Goal: Task Accomplishment & Management: Complete application form

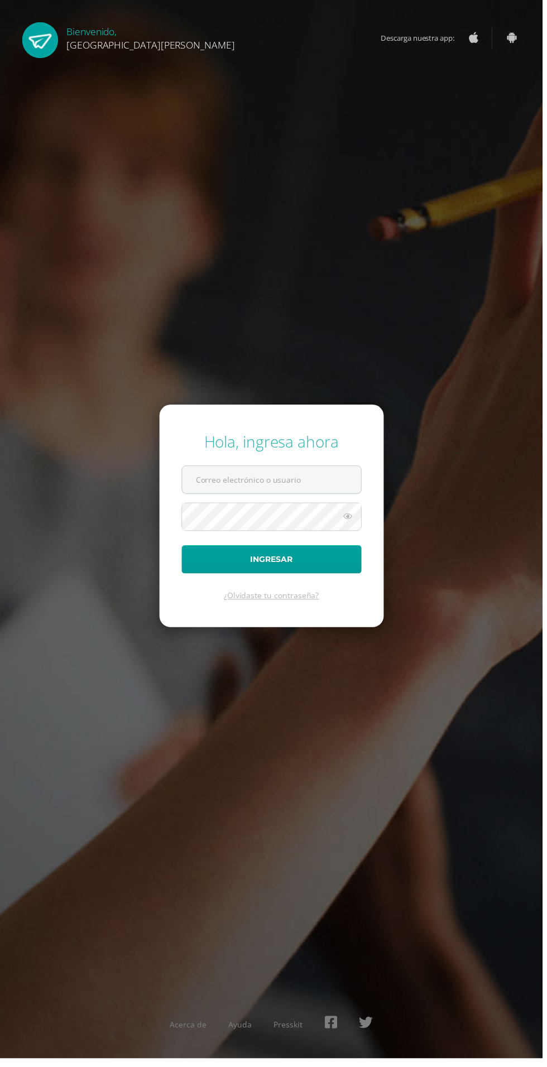
click at [228, 497] on input "text" at bounding box center [274, 483] width 180 height 27
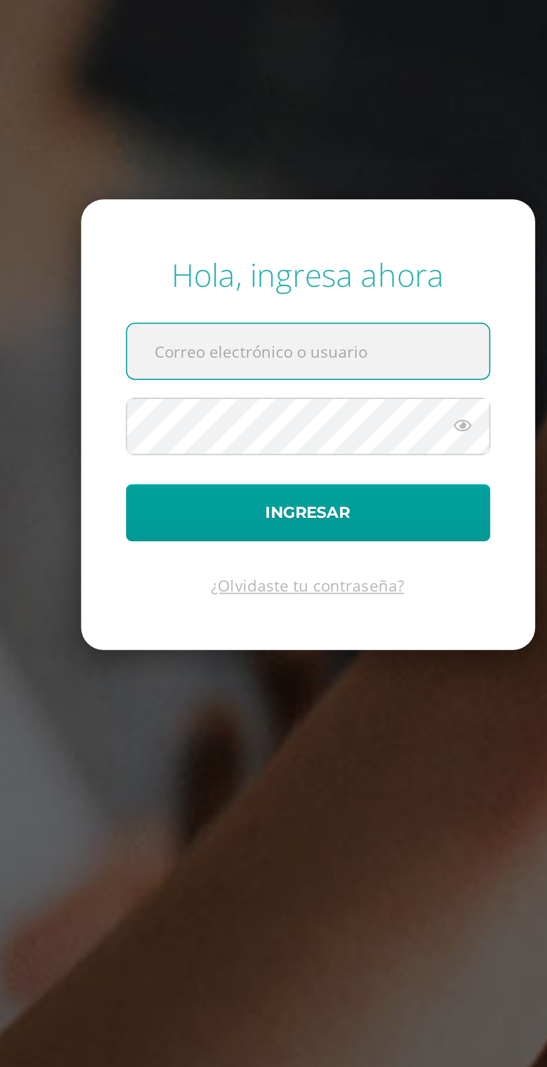
scroll to position [6, 0]
click at [272, 497] on input "text" at bounding box center [274, 483] width 180 height 27
click at [278, 497] on input "text" at bounding box center [274, 483] width 180 height 27
type input "yingxu@fatima.edoo.gt"
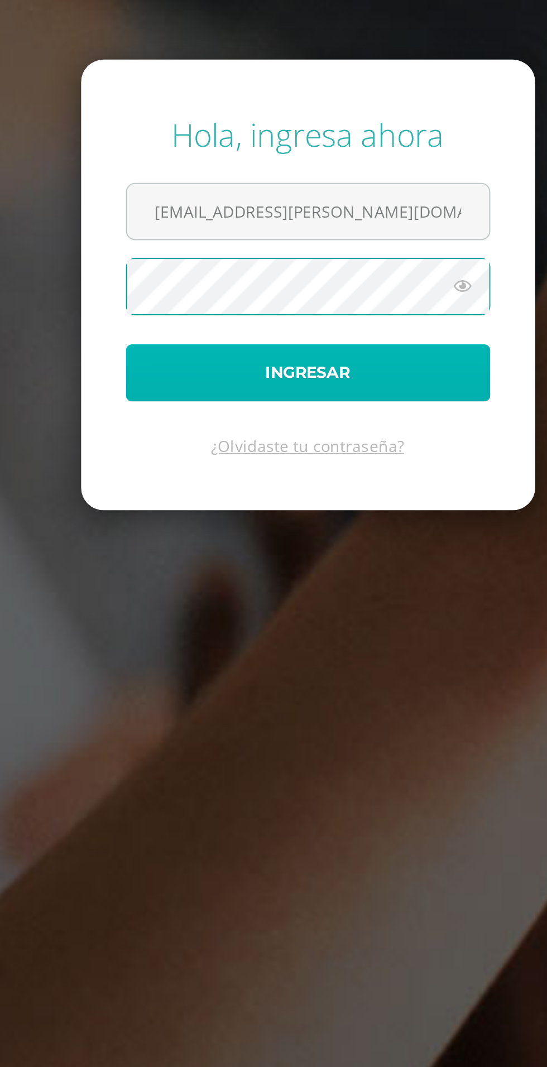
click at [301, 578] on button "Ingresar" at bounding box center [273, 563] width 181 height 28
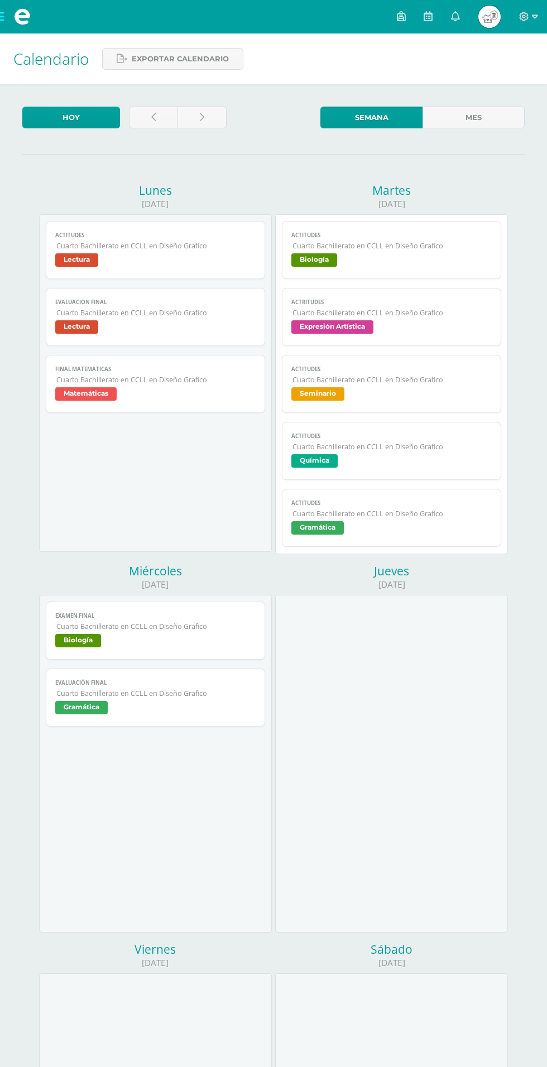
click at [450, 18] on link at bounding box center [455, 16] width 27 height 33
click at [9, 13] on span at bounding box center [22, 16] width 45 height 33
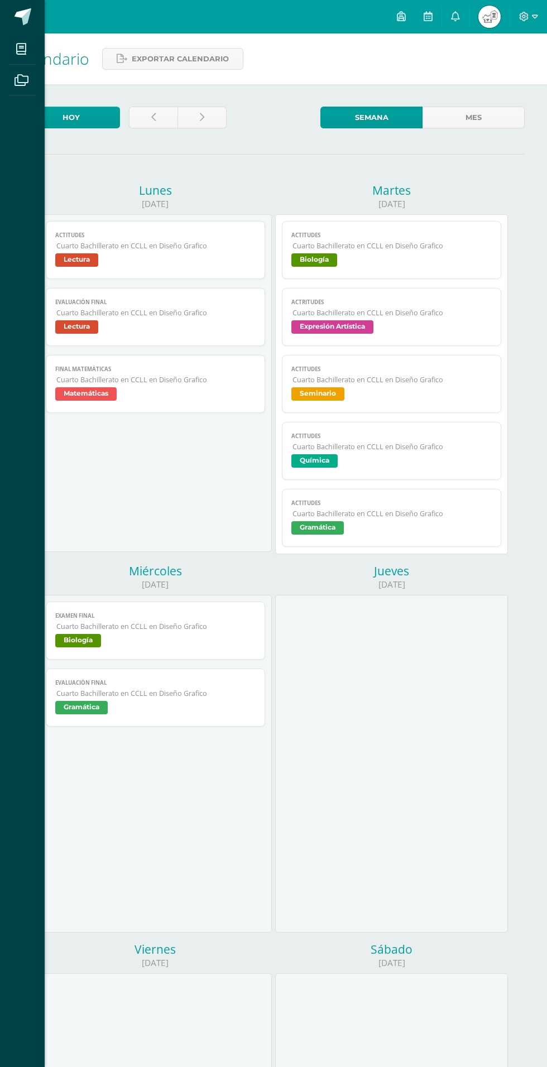
click at [18, 45] on icon at bounding box center [21, 49] width 10 height 11
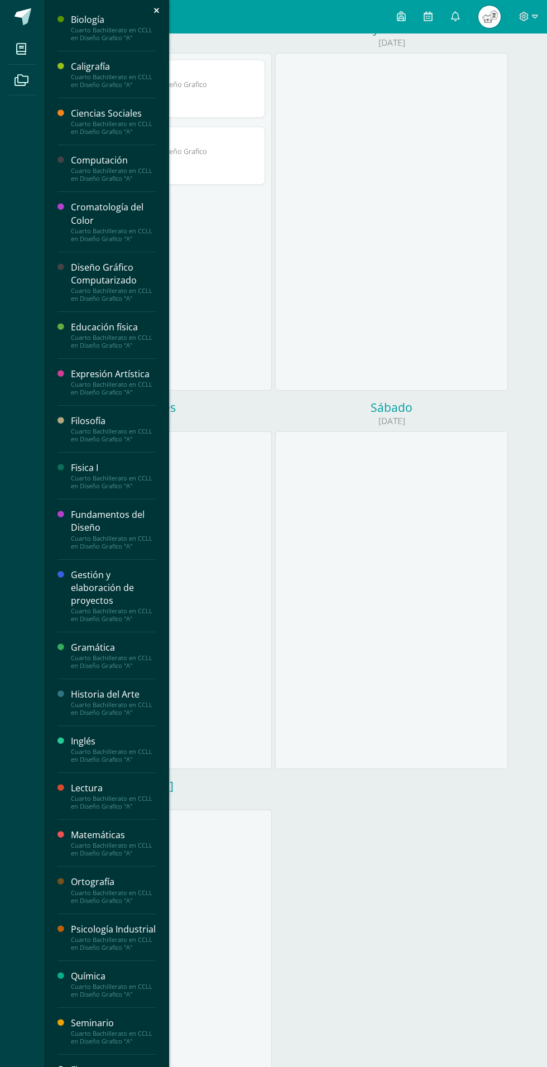
scroll to position [590, 0]
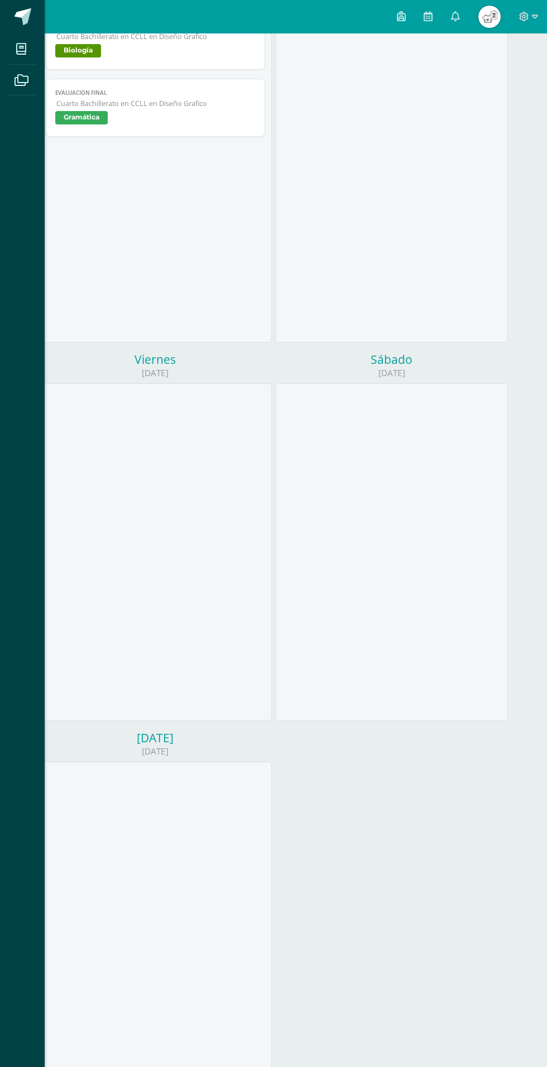
click at [25, 61] on link "Mis cursos" at bounding box center [22, 48] width 27 height 31
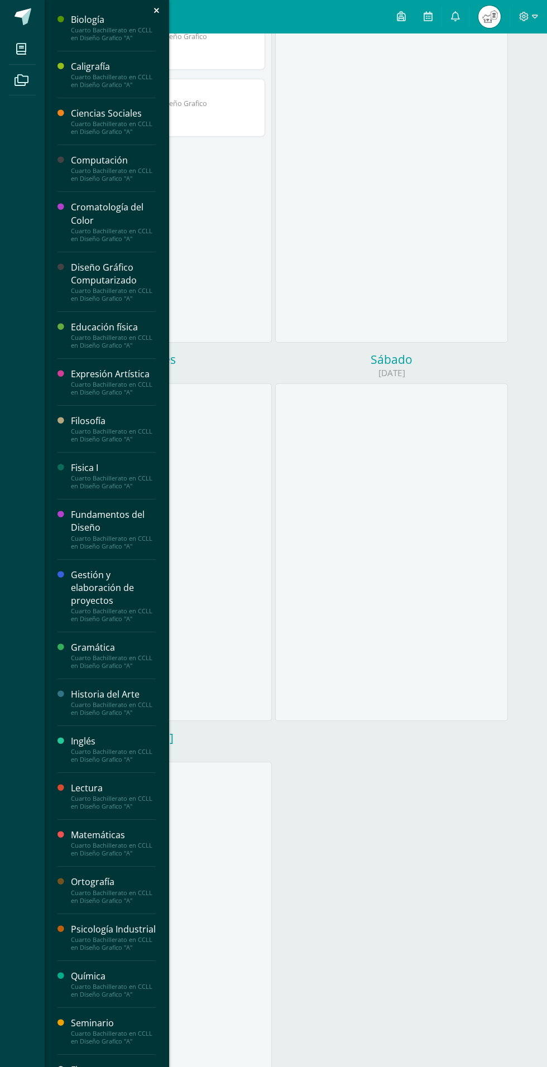
click at [134, 1066] on div "Finanzas Personales" at bounding box center [113, 1076] width 85 height 26
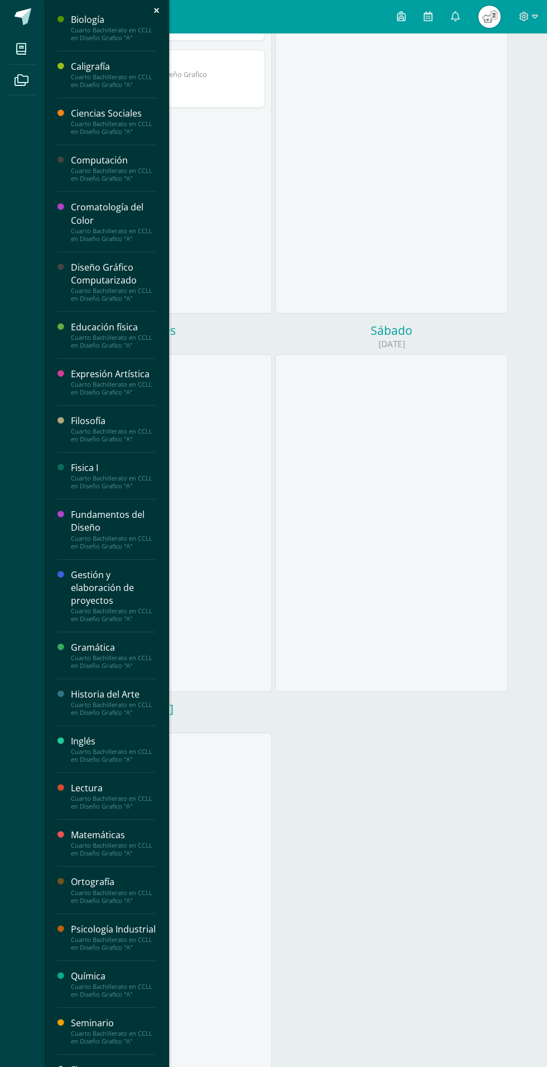
scroll to position [661, 0]
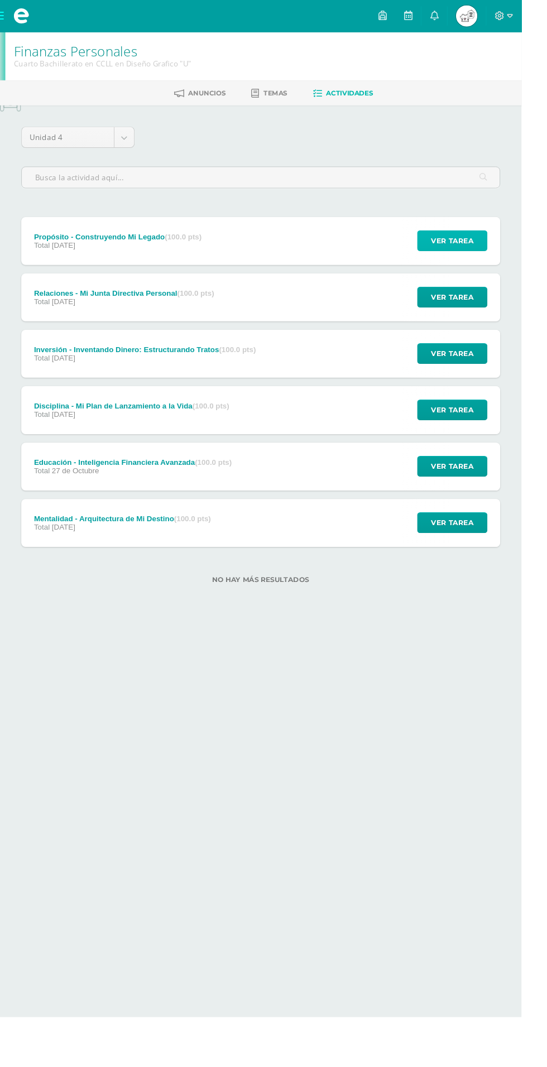
click at [486, 256] on span "Ver tarea" at bounding box center [474, 252] width 45 height 21
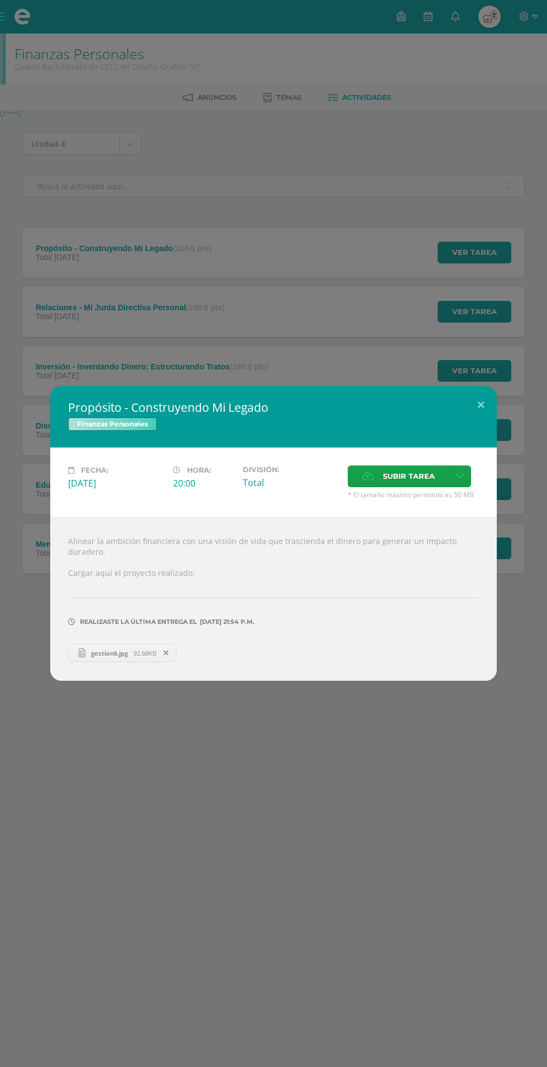
click at [110, 654] on span "gestion6.jpg" at bounding box center [109, 653] width 48 height 8
click at [398, 343] on div "Propósito - Construyendo Mi Legado Finanzas Personales Fecha: Viernes 31 de Oct…" at bounding box center [273, 533] width 547 height 1067
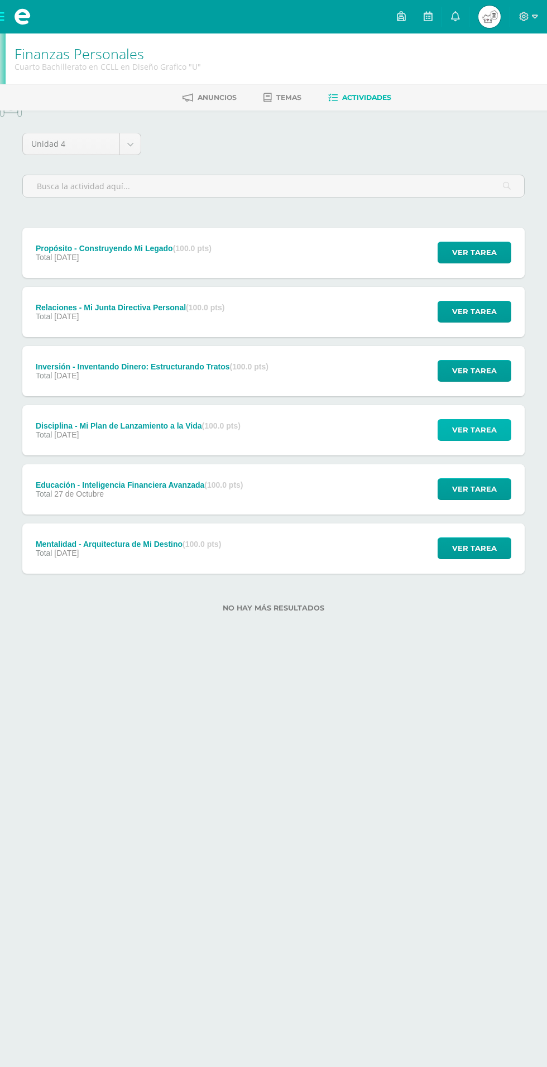
click at [482, 428] on span "Ver tarea" at bounding box center [474, 429] width 45 height 21
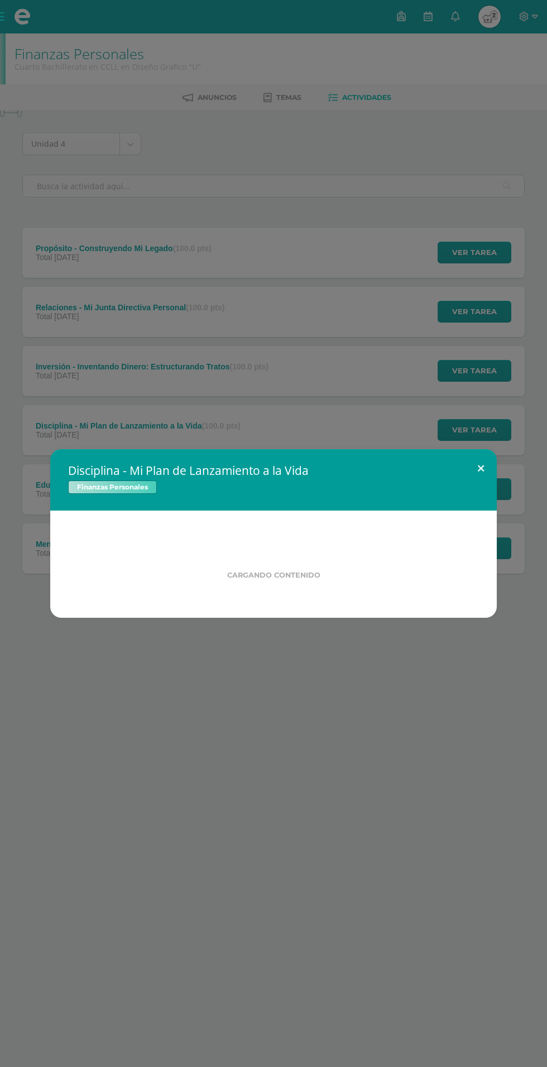
click at [480, 468] on button at bounding box center [481, 468] width 32 height 38
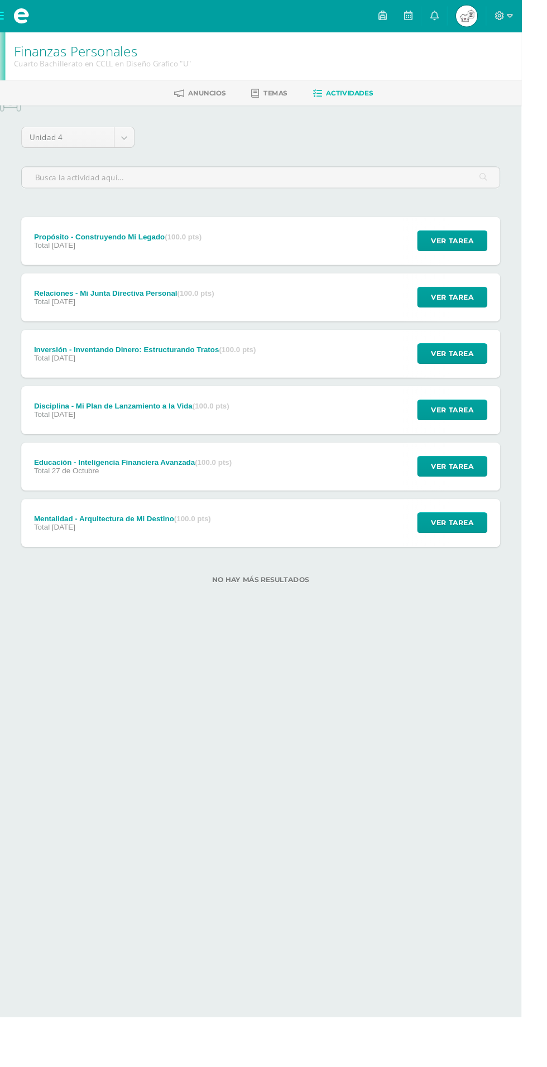
click at [290, 97] on span "Temas" at bounding box center [288, 97] width 25 height 8
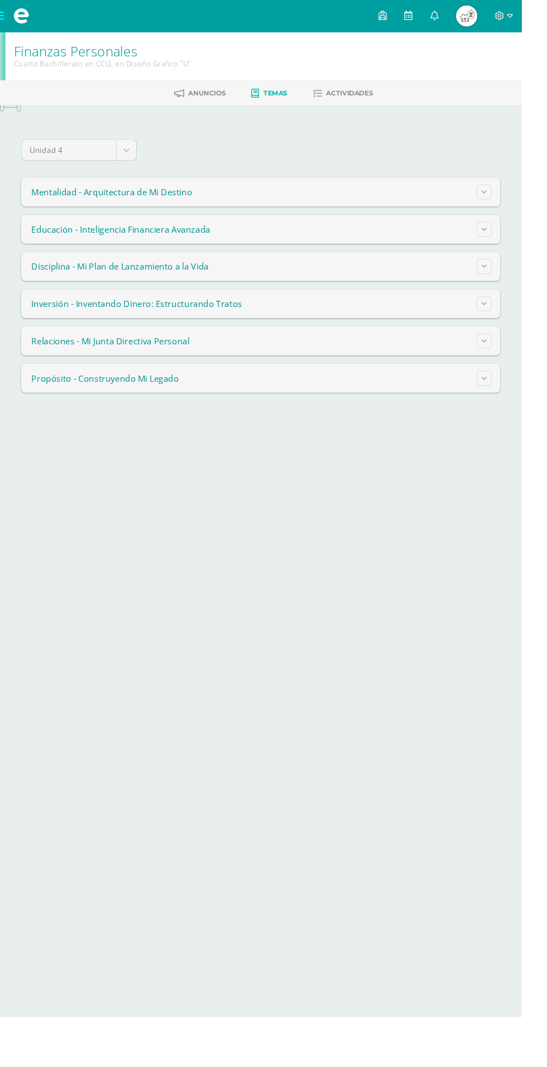
click at [379, 97] on span "Actividades" at bounding box center [366, 97] width 49 height 8
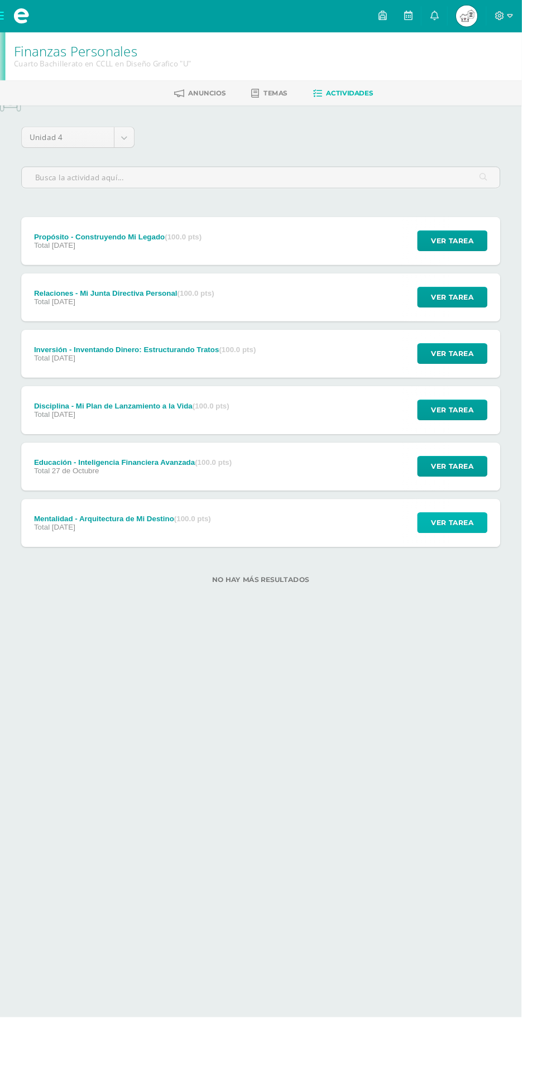
click at [482, 546] on span "Ver tarea" at bounding box center [474, 548] width 45 height 21
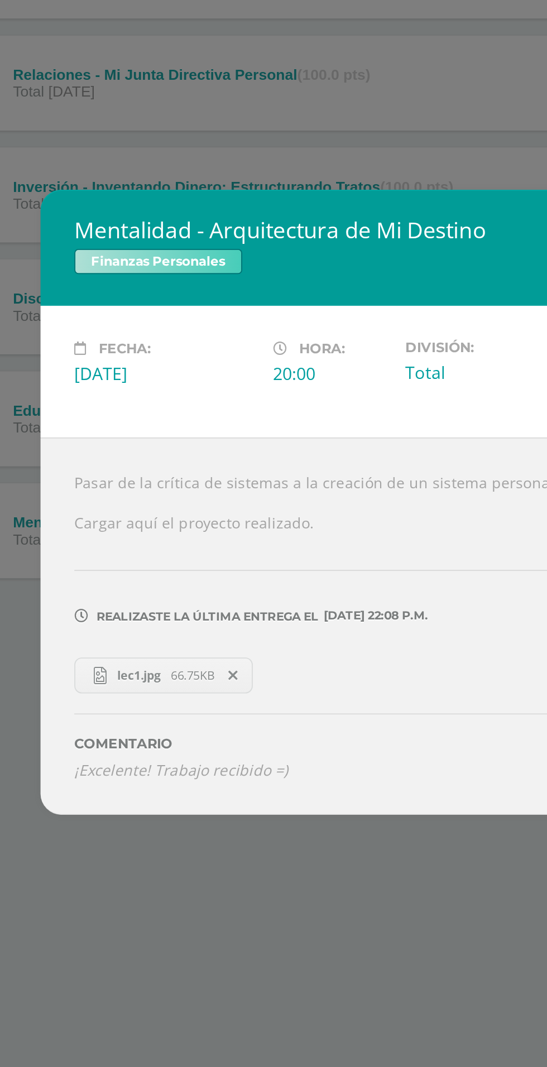
click at [110, 620] on span "lec1.jpg" at bounding box center [102, 624] width 34 height 8
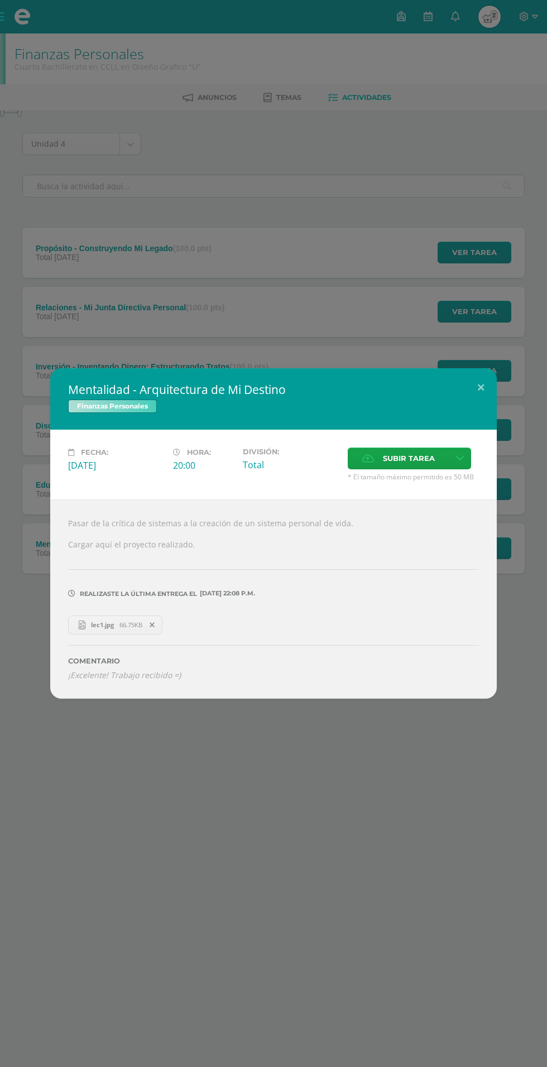
click at [123, 266] on div "Mentalidad - Arquitectura de Mi Destino Finanzas Personales Fecha: [DATE] Hora:…" at bounding box center [273, 533] width 547 height 1067
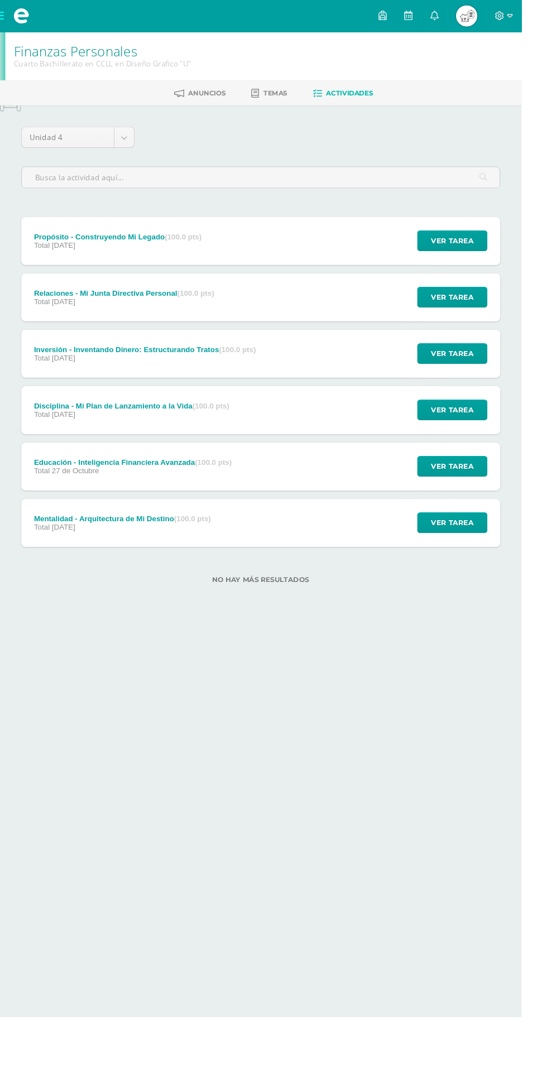
click at [267, 481] on div "Educación - Inteligencia Financiera Avanzada (100.0 pts) Total 27 de Octubre Ve…" at bounding box center [273, 489] width 502 height 50
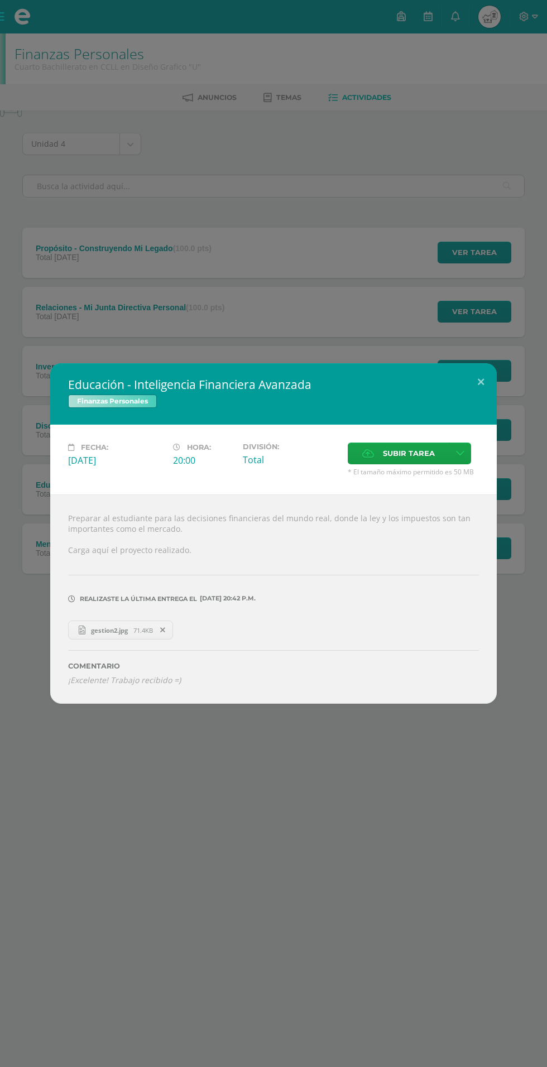
click at [117, 629] on span "gestion2.jpg" at bounding box center [109, 630] width 48 height 8
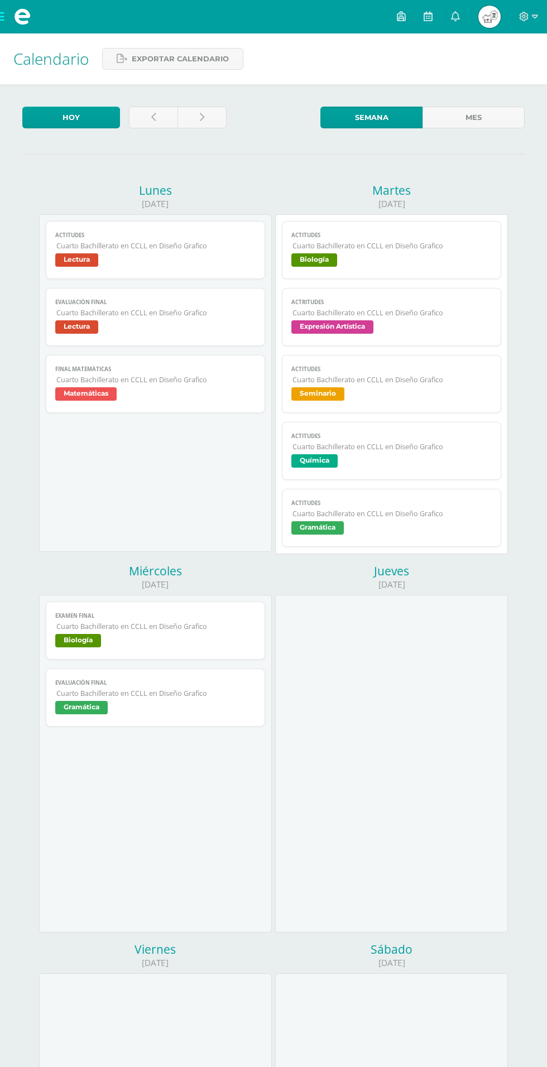
click at [536, 18] on icon at bounding box center [535, 17] width 6 height 10
click at [499, 80] on span "Cerrar sesión" at bounding box center [499, 75] width 50 height 11
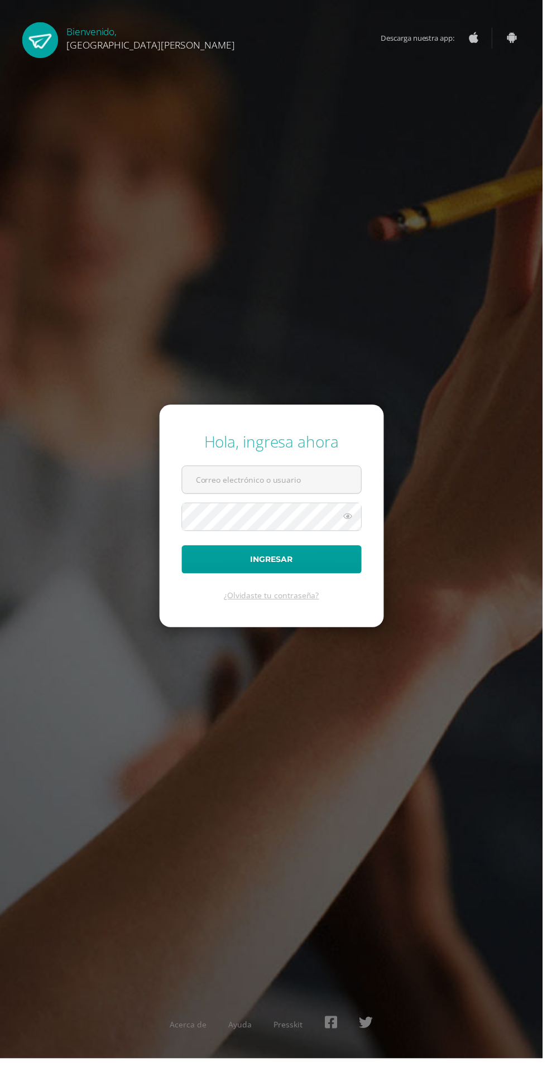
click at [287, 497] on input "text" at bounding box center [274, 483] width 180 height 27
type input "[EMAIL_ADDRESS][PERSON_NAME][DOMAIN_NAME]"
click at [183, 549] on button "Ingresar" at bounding box center [273, 563] width 181 height 28
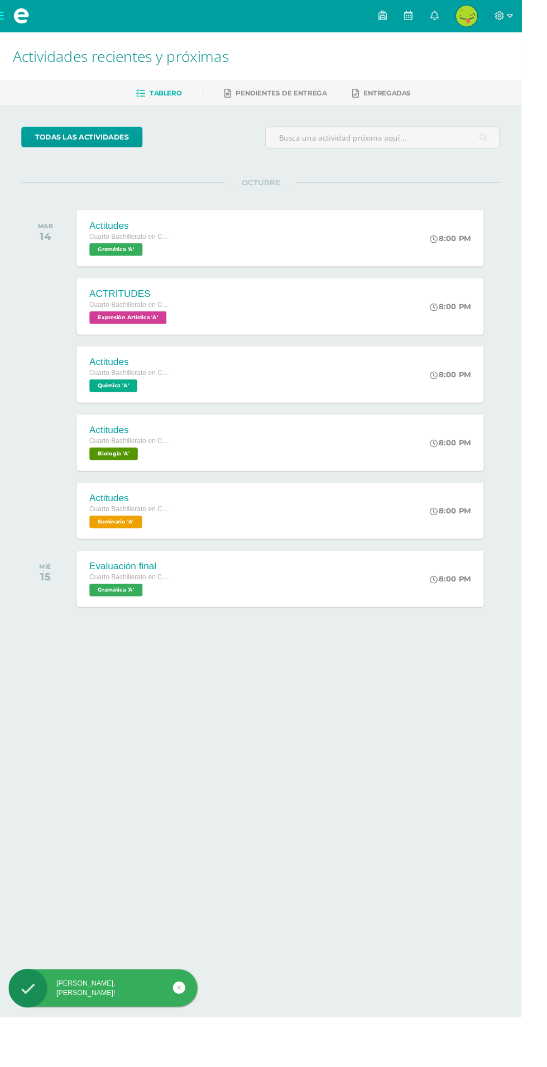
click at [14, 18] on span at bounding box center [22, 16] width 17 height 17
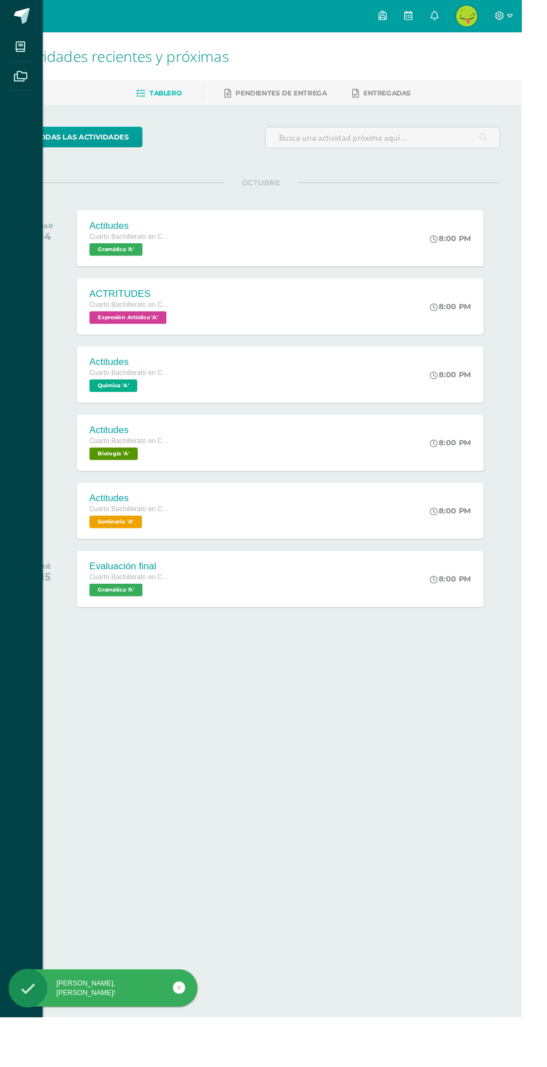
click at [21, 81] on icon at bounding box center [22, 80] width 14 height 11
click at [21, 49] on icon at bounding box center [21, 49] width 10 height 11
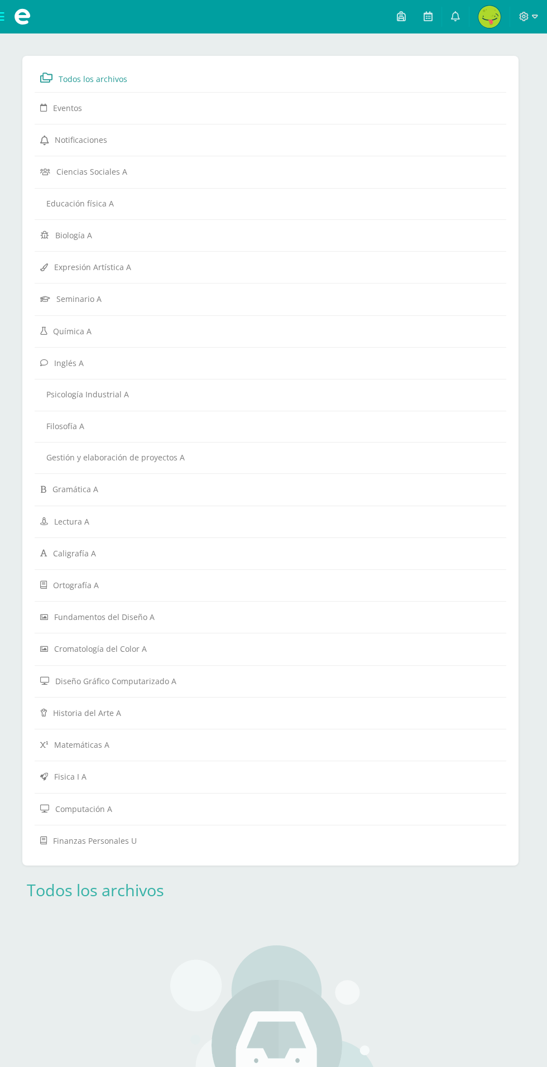
click at [15, 16] on span at bounding box center [22, 16] width 17 height 17
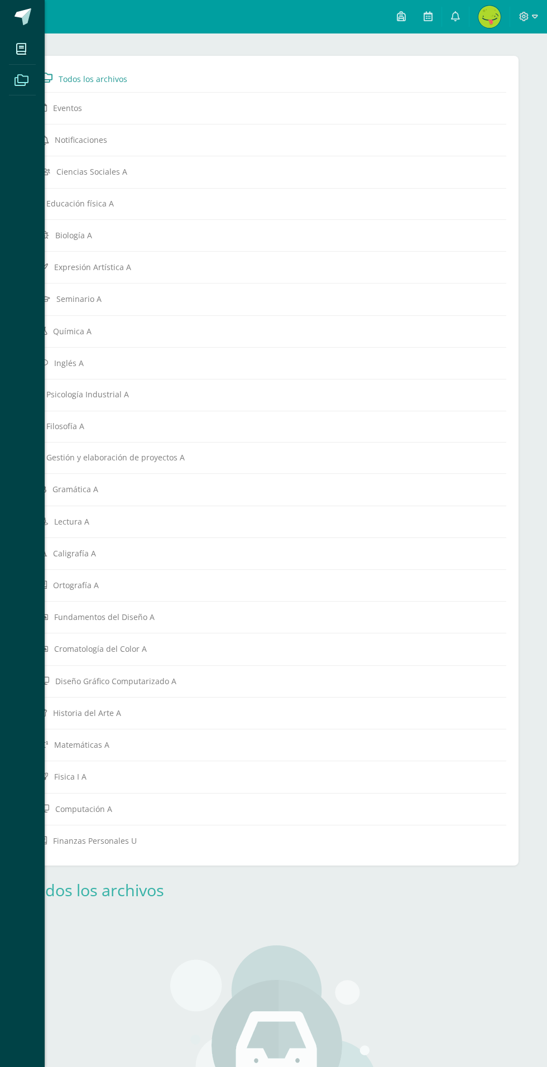
click at [21, 49] on icon at bounding box center [21, 49] width 10 height 11
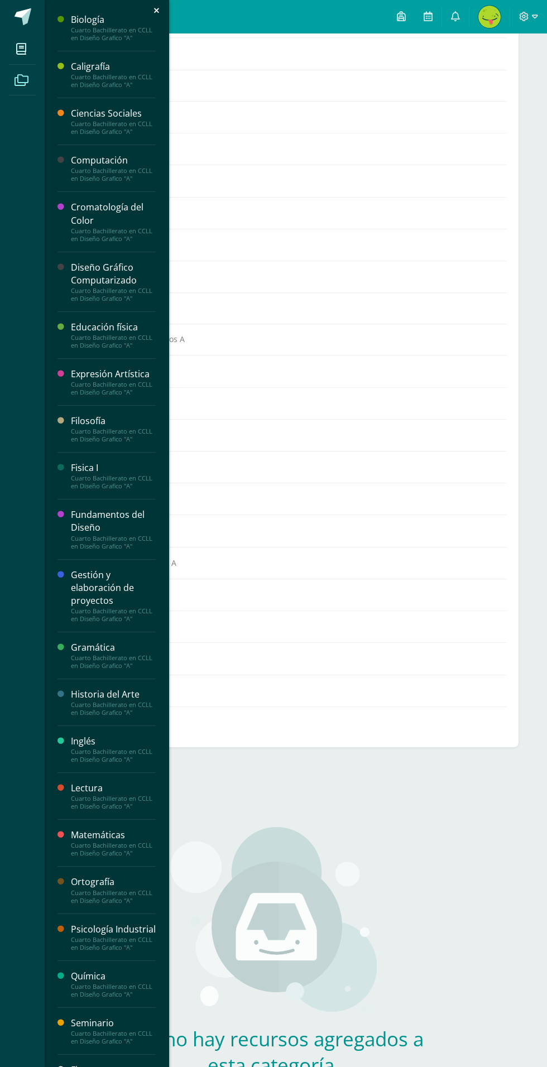
scroll to position [118, 0]
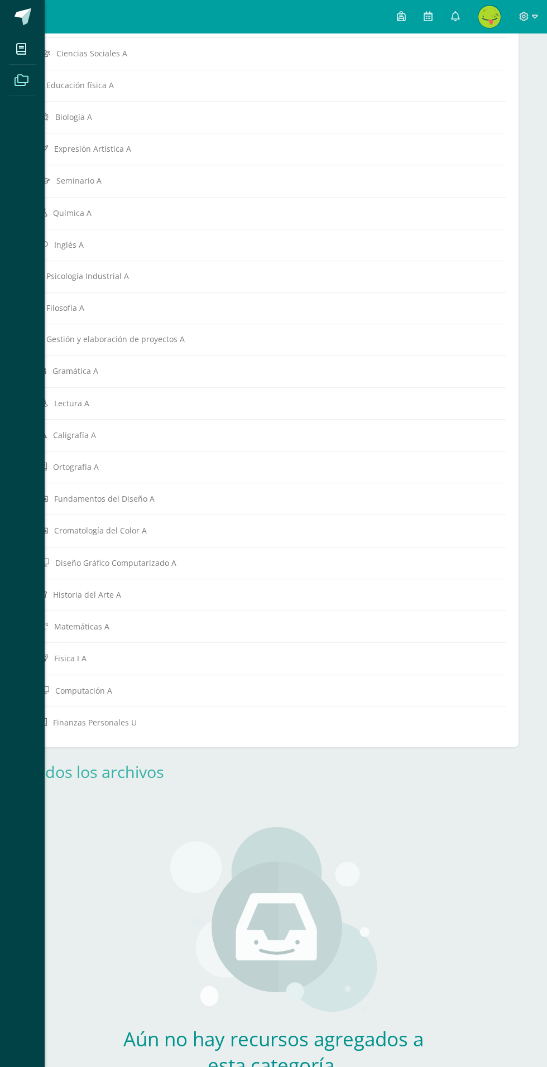
click at [21, 49] on icon at bounding box center [21, 49] width 10 height 11
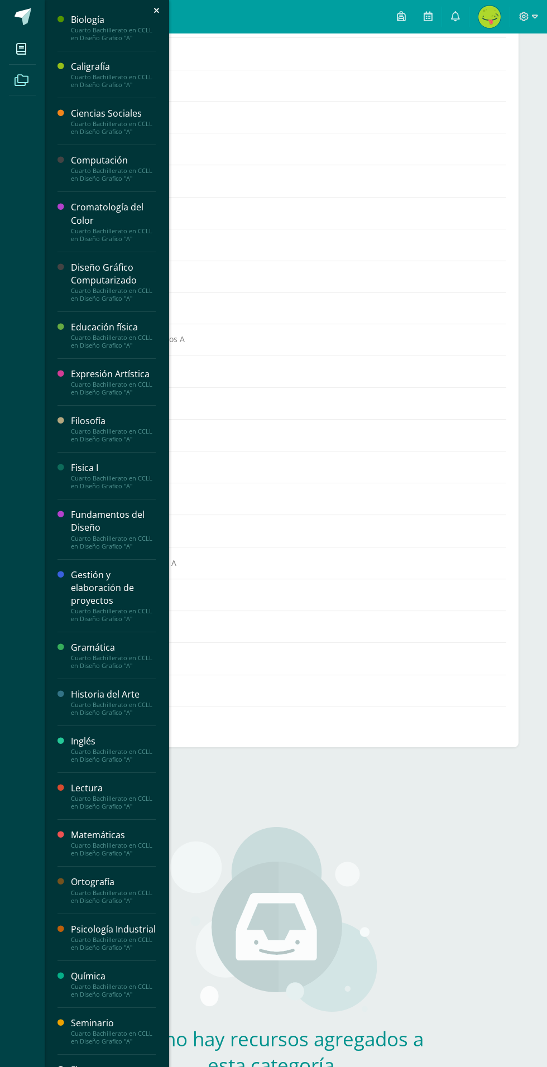
click at [135, 1064] on div "Finanzas Personales" at bounding box center [113, 1076] width 85 height 26
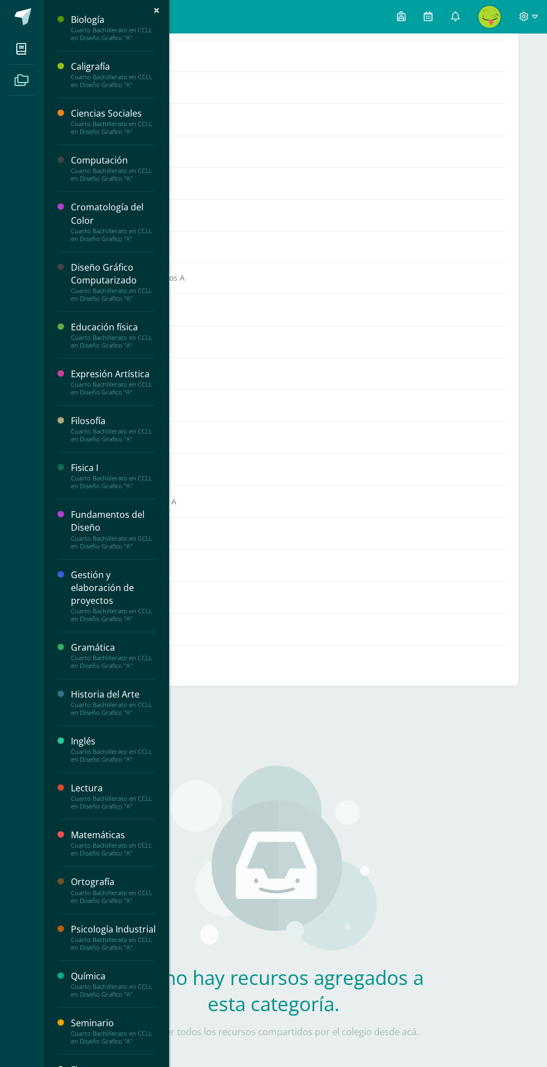
scroll to position [193, 0]
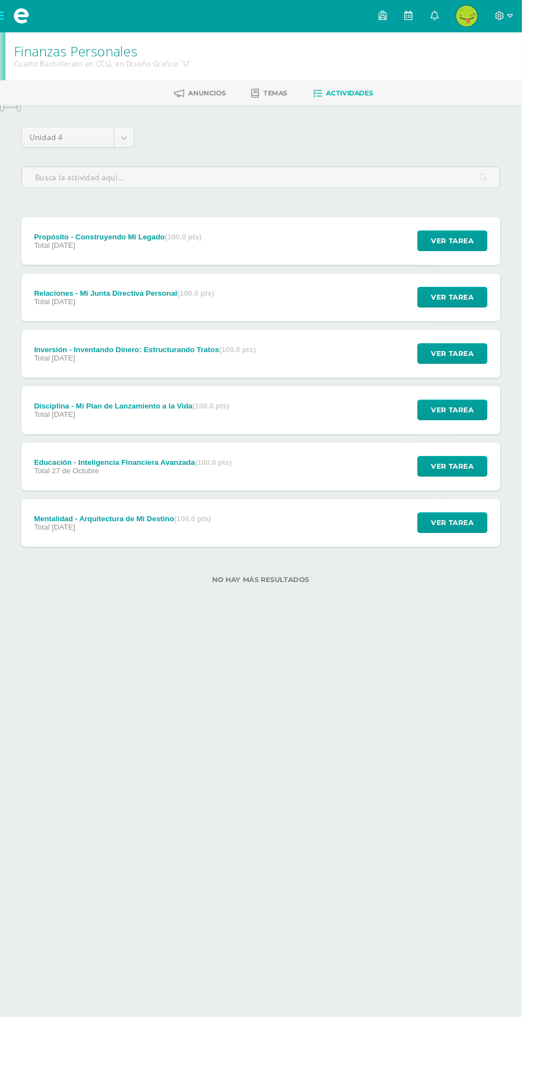
click at [284, 99] on span "Temas" at bounding box center [288, 97] width 25 height 8
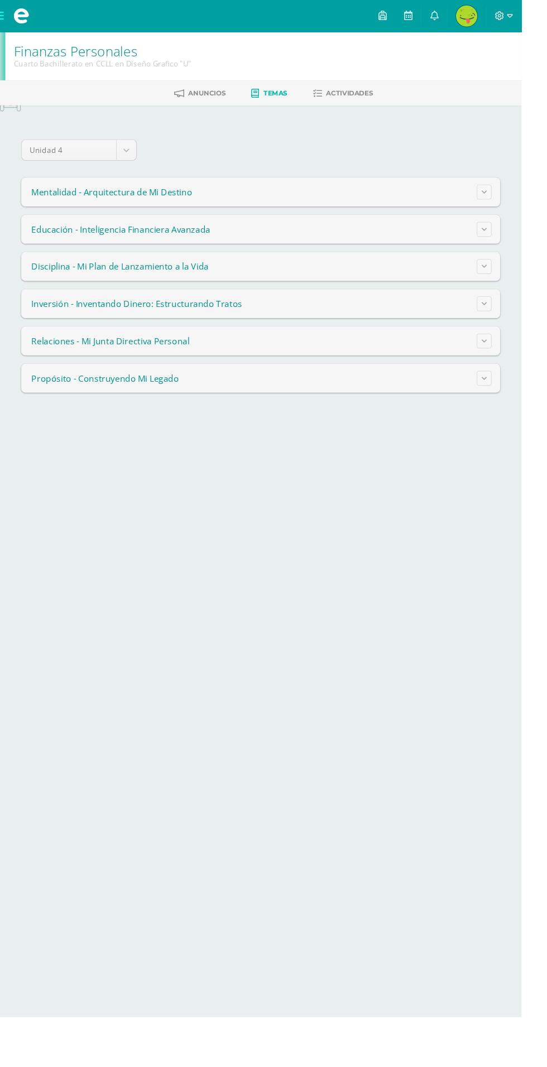
click at [374, 102] on link "Actividades" at bounding box center [359, 98] width 63 height 18
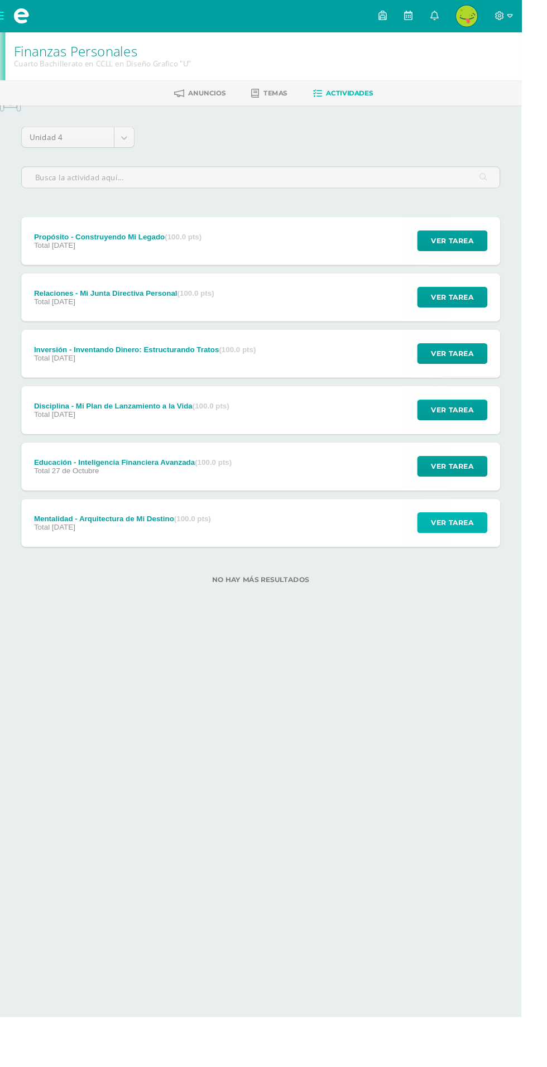
click at [484, 542] on span "Ver tarea" at bounding box center [474, 548] width 45 height 21
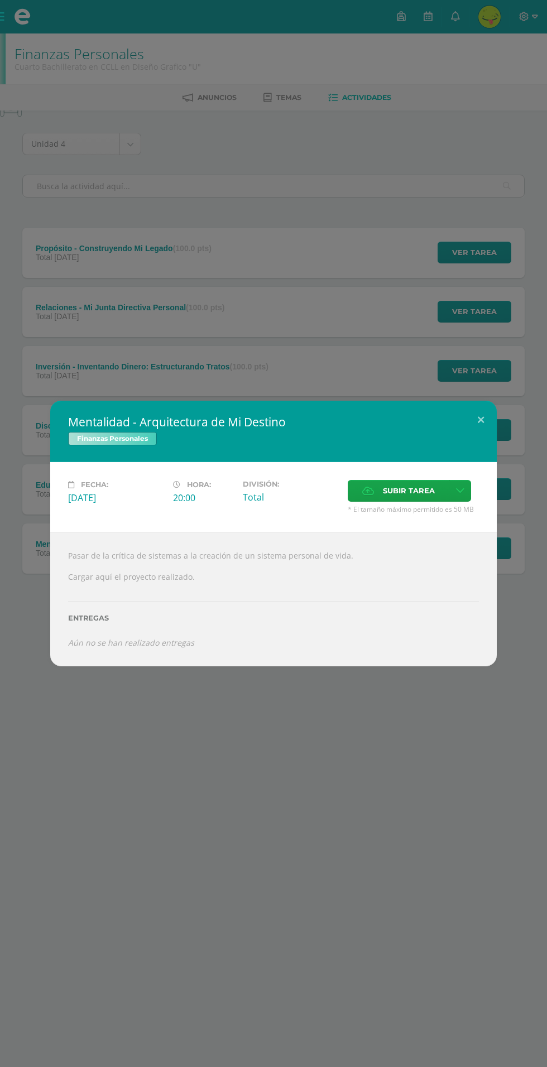
click at [399, 489] on span "Subir tarea" at bounding box center [409, 490] width 52 height 21
click at [0, 0] on input "Subir tarea" at bounding box center [0, 0] width 0 height 0
click at [403, 484] on span "Subir tarea" at bounding box center [409, 490] width 52 height 21
click at [0, 0] on input "Subir tarea" at bounding box center [0, 0] width 0 height 0
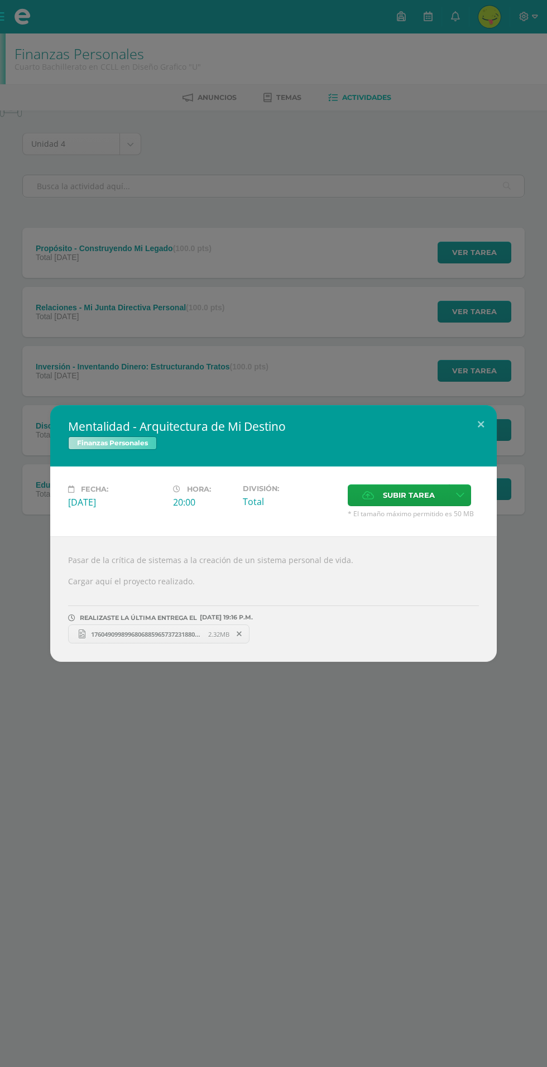
click at [149, 243] on div "Mentalidad - Arquitectura de Mi Destino Finanzas Personales Fecha: [DATE] Hora:…" at bounding box center [273, 533] width 547 height 1067
